Goal: Task Accomplishment & Management: Manage account settings

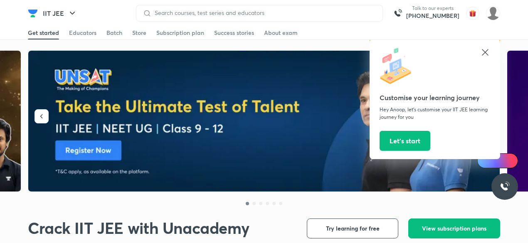
click at [483, 51] on icon at bounding box center [485, 52] width 10 height 10
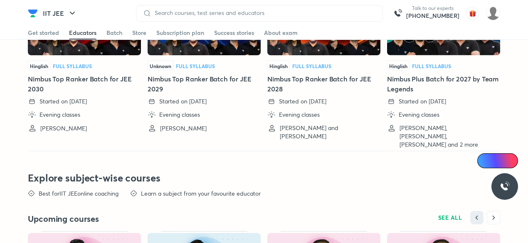
scroll to position [2096, 0]
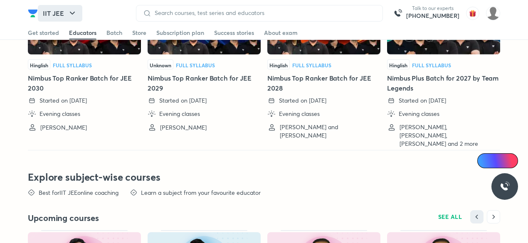
click at [71, 15] on icon "button" at bounding box center [72, 13] width 10 height 10
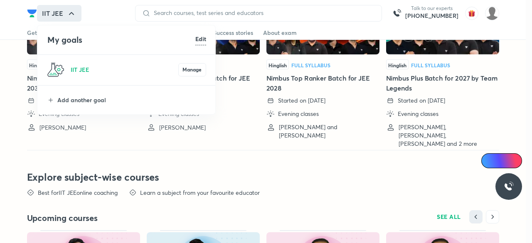
click at [71, 15] on div at bounding box center [266, 121] width 532 height 243
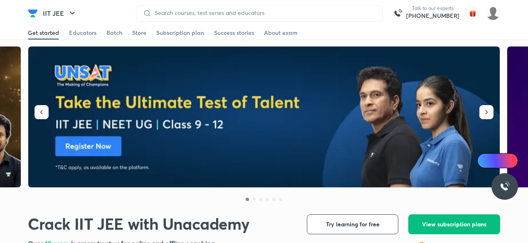
scroll to position [0, 0]
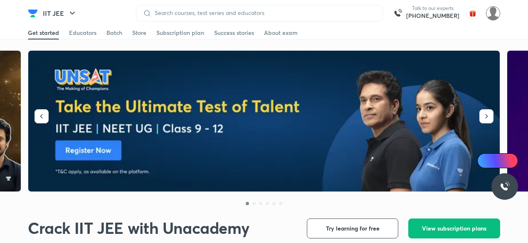
click at [491, 14] on img at bounding box center [493, 13] width 14 height 14
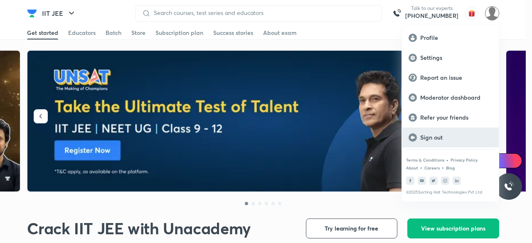
click at [445, 138] on p "Sign out" at bounding box center [456, 137] width 72 height 7
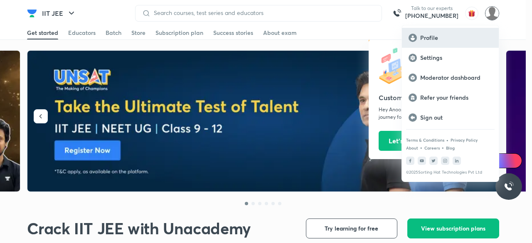
click at [463, 32] on div "Profile" at bounding box center [450, 38] width 97 height 20
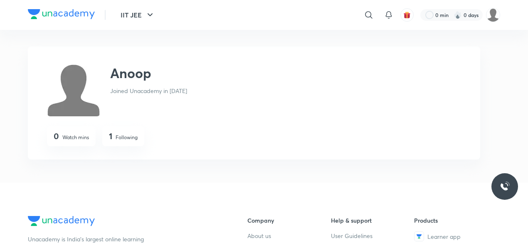
click at [495, 22] on div "​ 0 min 0 days" at bounding box center [362, 15] width 276 height 20
click at [491, 16] on img at bounding box center [493, 15] width 14 height 14
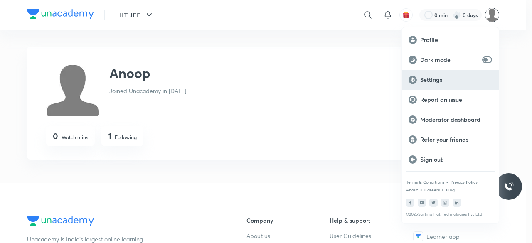
click at [445, 77] on p "Settings" at bounding box center [456, 79] width 72 height 7
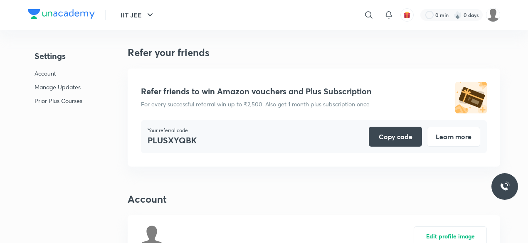
click at [36, 74] on p "Account" at bounding box center [58, 73] width 48 height 9
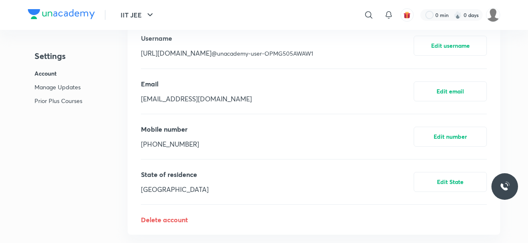
scroll to position [285, 0]
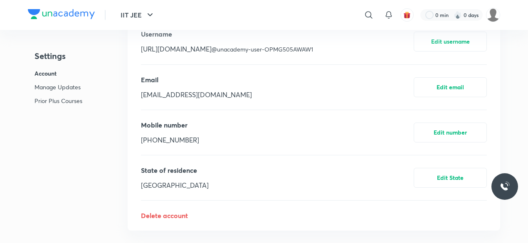
click at [467, 97] on button "Edit email" at bounding box center [449, 87] width 73 height 20
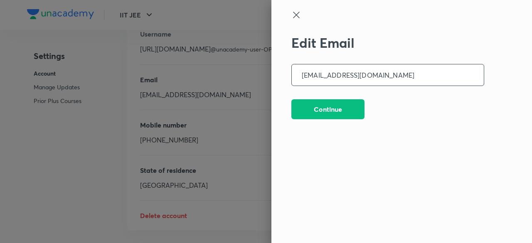
click at [408, 80] on input "anoop.gautam@unacademy.com" at bounding box center [388, 74] width 192 height 21
type input "con-gautam.anoop@unacademy.com"
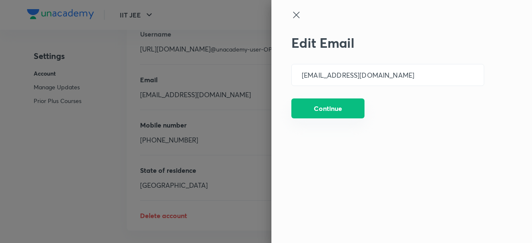
click at [354, 99] on button "Continue" at bounding box center [327, 108] width 73 height 20
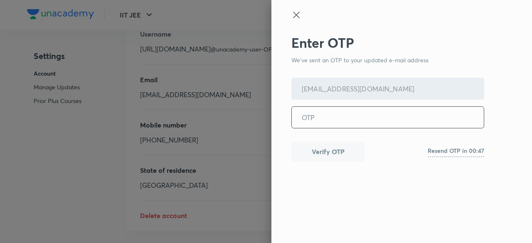
paste input "746394"
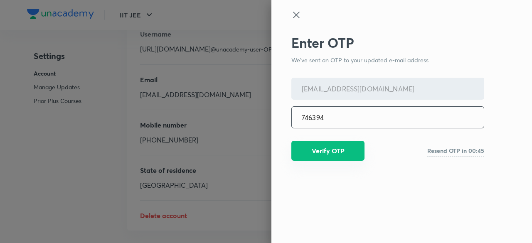
type input "746394"
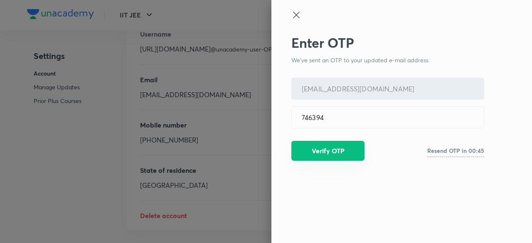
click at [315, 144] on button "Verify OTP" at bounding box center [327, 151] width 73 height 20
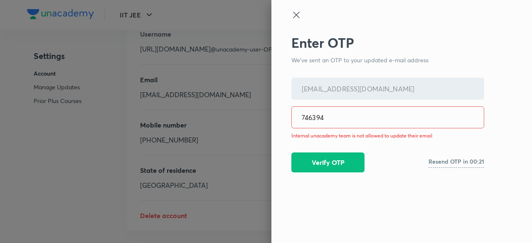
click at [297, 16] on icon at bounding box center [296, 15] width 10 height 10
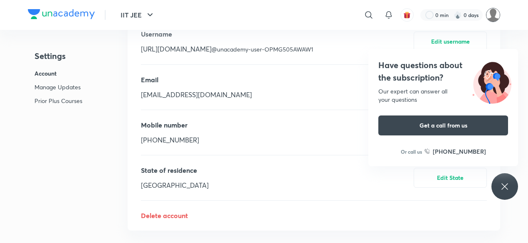
click at [492, 18] on img at bounding box center [493, 15] width 14 height 14
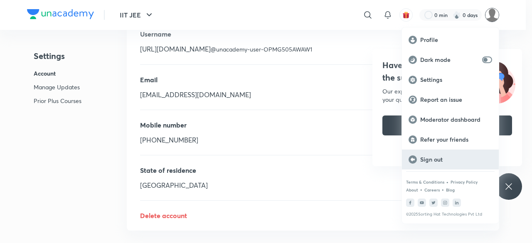
click at [440, 157] on p "Sign out" at bounding box center [456, 159] width 72 height 7
